Goal: Navigation & Orientation: Find specific page/section

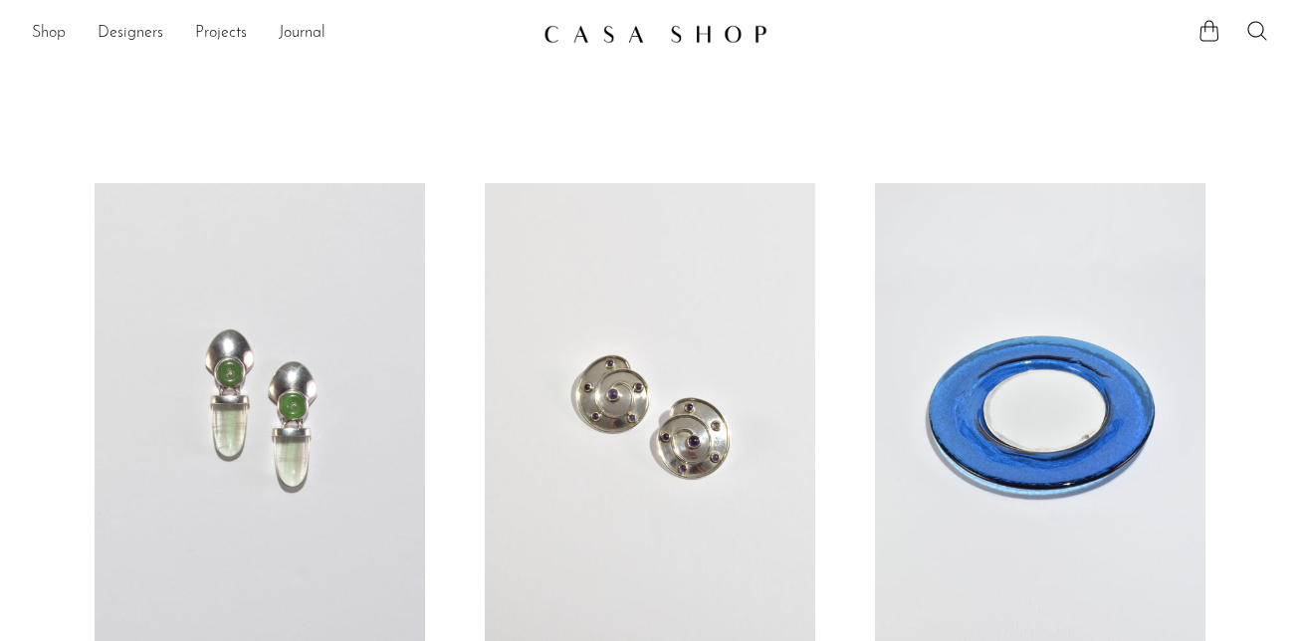
click at [58, 29] on link "Shop" at bounding box center [49, 34] width 34 height 26
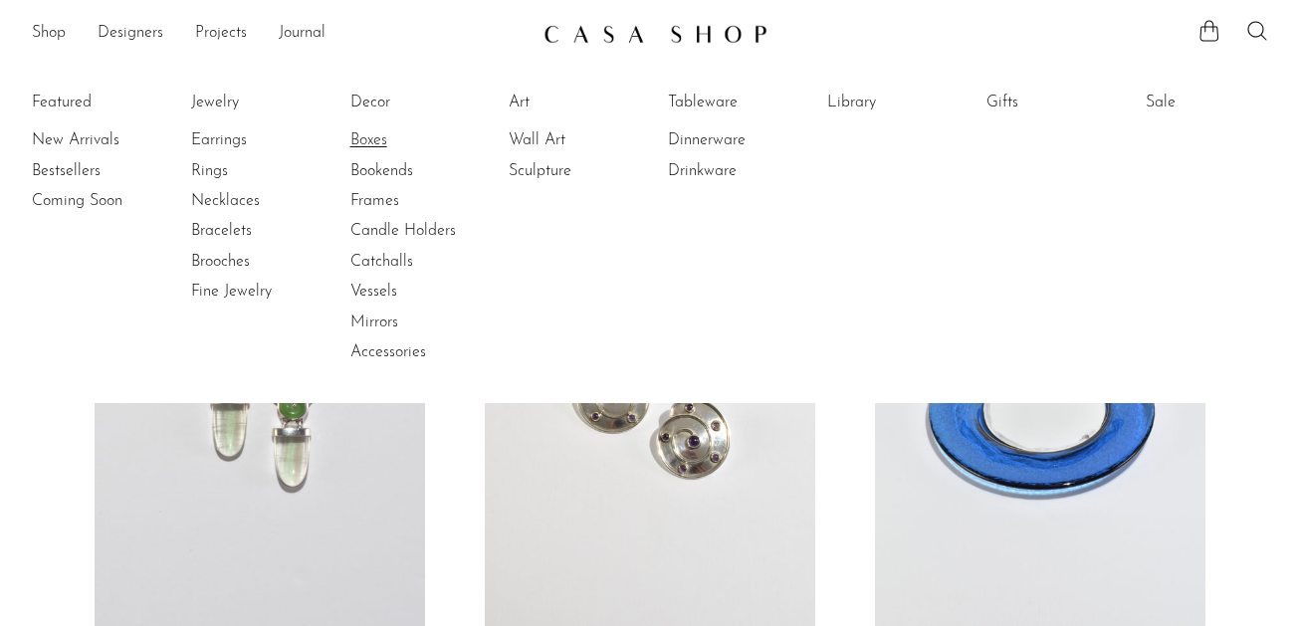
click at [374, 132] on link "Boxes" at bounding box center [424, 140] width 149 height 22
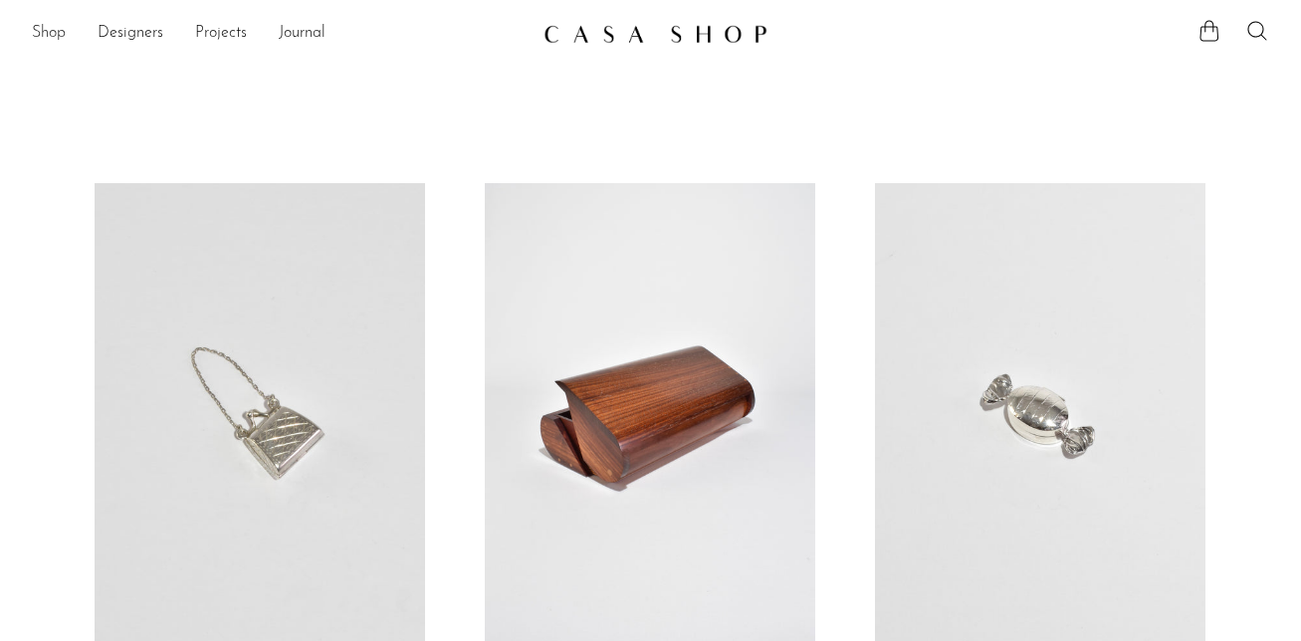
click at [40, 40] on link "Shop" at bounding box center [49, 34] width 34 height 26
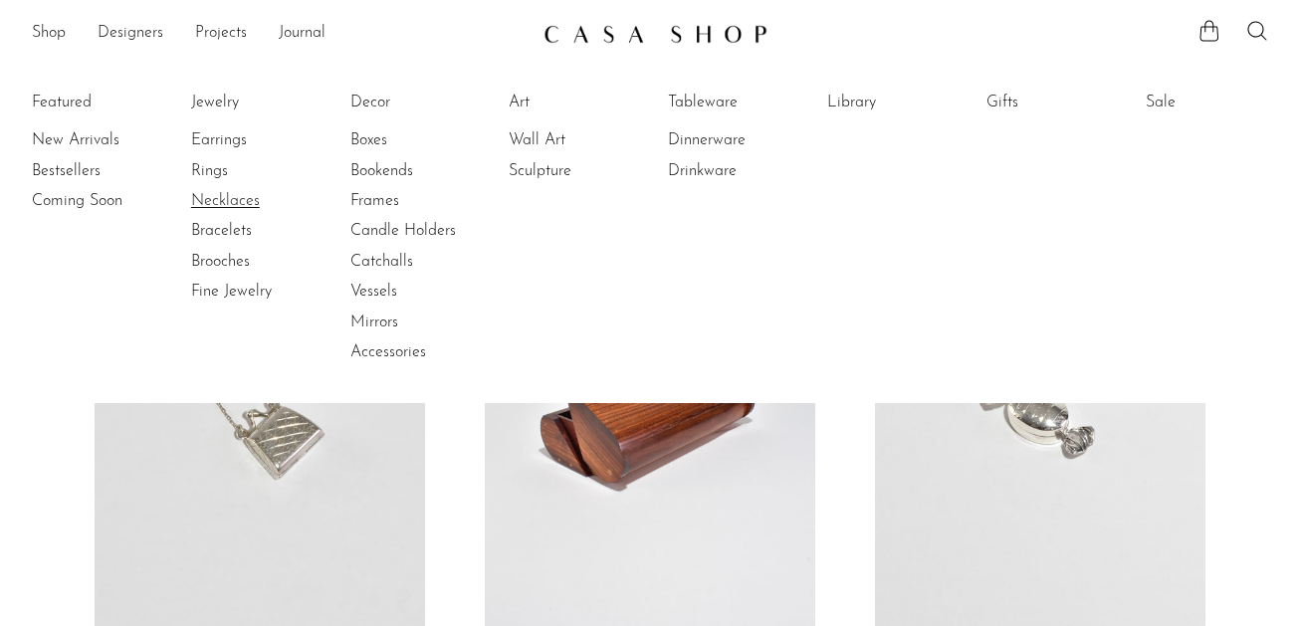
click at [253, 197] on link "Necklaces" at bounding box center [265, 201] width 149 height 22
